Goal: Find specific page/section: Find specific page/section

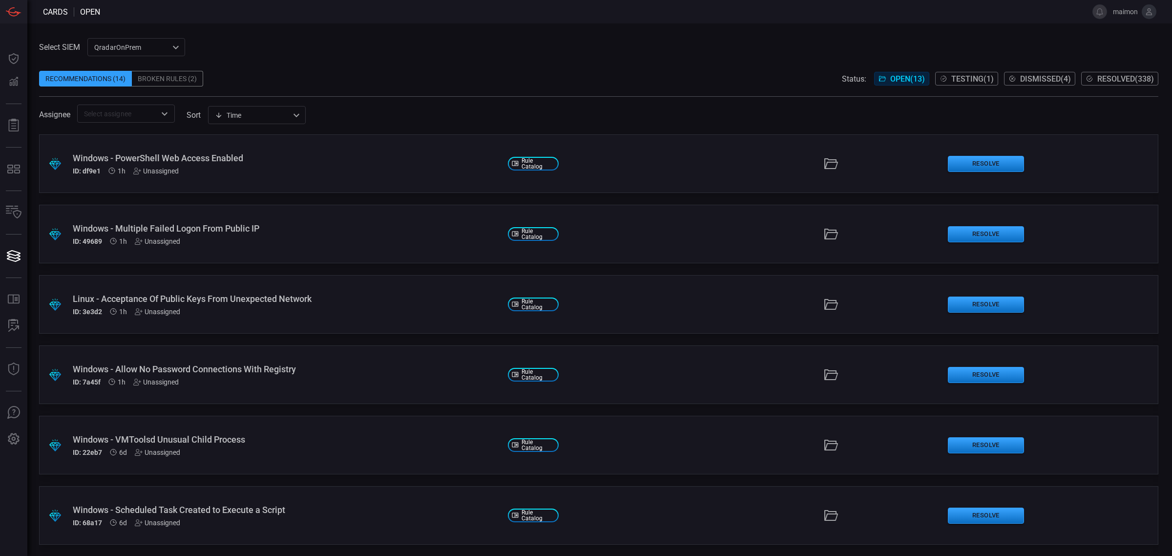
click at [1097, 77] on span "Resolved ( 338 )" at bounding box center [1125, 78] width 57 height 9
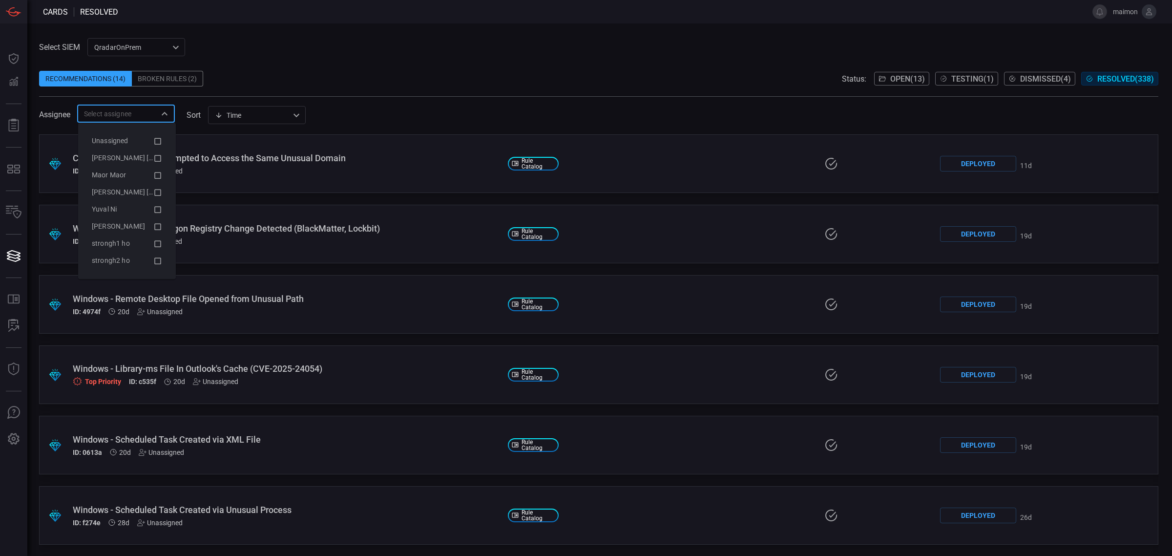
click at [124, 109] on input "text" at bounding box center [118, 113] width 76 height 12
click at [142, 111] on input "text" at bounding box center [118, 113] width 76 height 12
click at [582, 110] on div "Assignee ​ sort Time visibleUpdateTime ​" at bounding box center [598, 113] width 1119 height 18
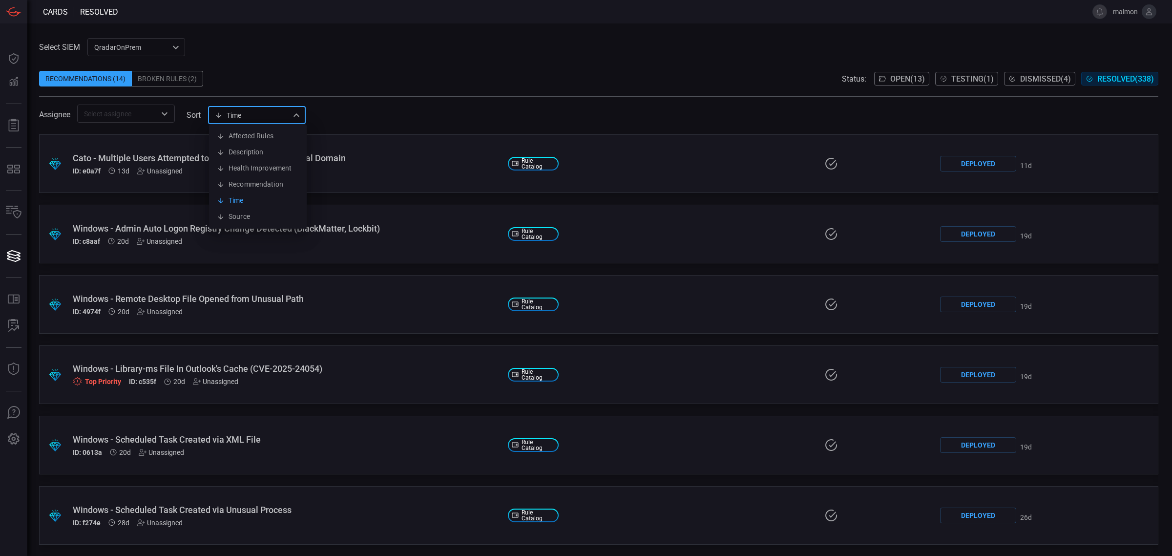
click at [260, 116] on div "Time visibleUpdateTime Affected Rules Description Health Improvement Recommenda…" at bounding box center [257, 115] width 98 height 18
click at [259, 151] on li "Description" at bounding box center [258, 152] width 98 height 16
type input "description"
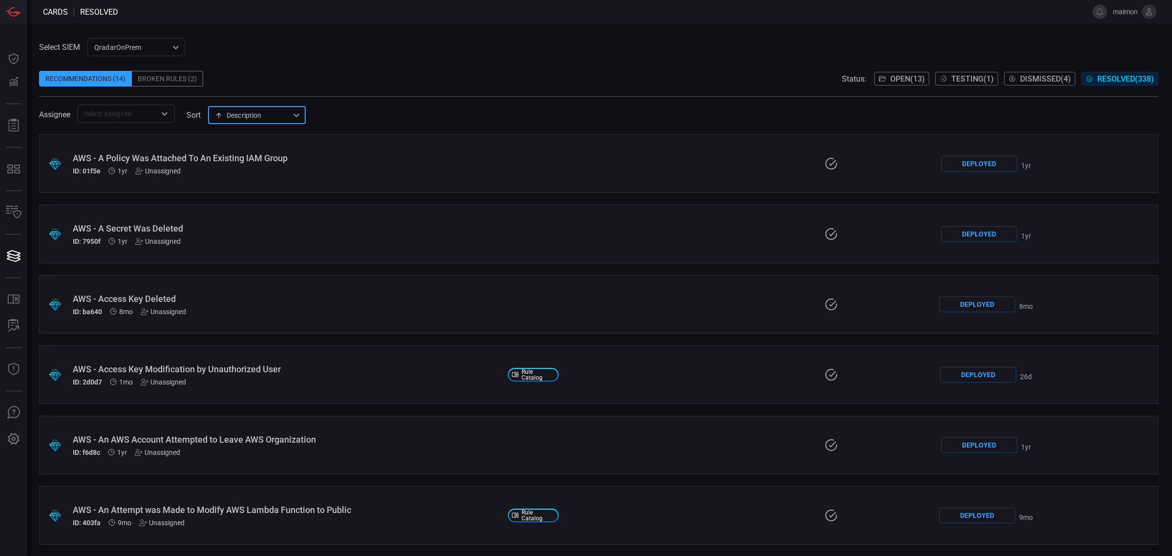
click at [429, 82] on div "Recommendations (14) Broken Rules (2) Status: Open ( 13 ) Testing ( 1 ) Dismiss…" at bounding box center [598, 79] width 1119 height 16
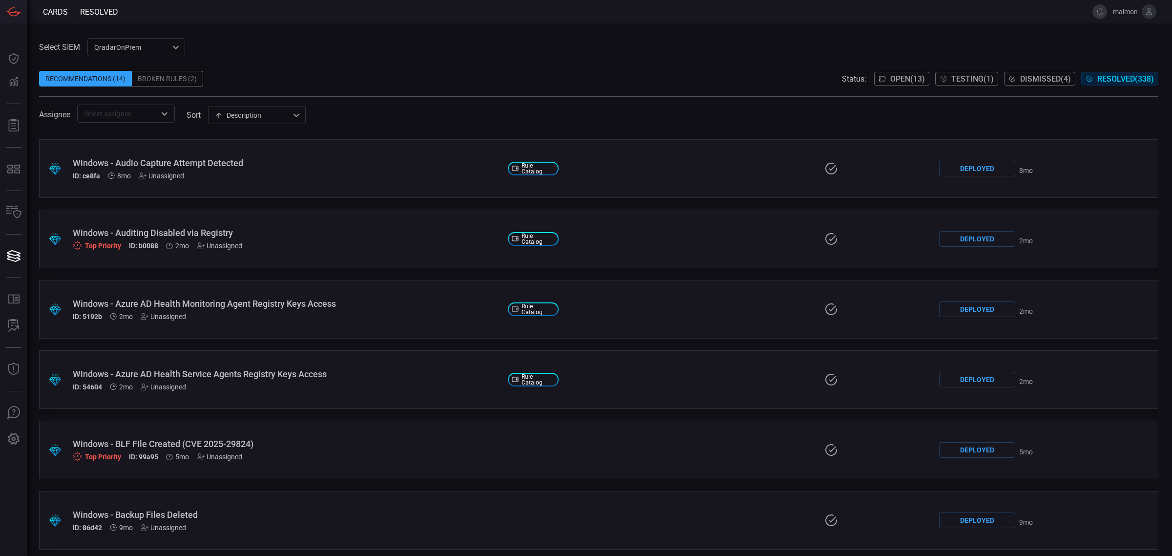
scroll to position [8238, 0]
